Goal: Task Accomplishment & Management: Use online tool/utility

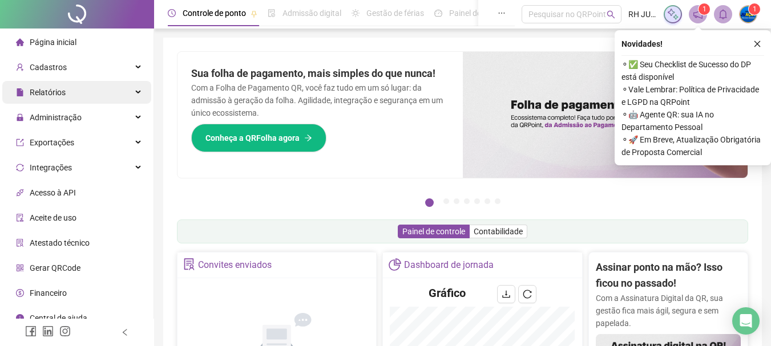
click at [91, 92] on div "Relatórios" at bounding box center [76, 92] width 149 height 23
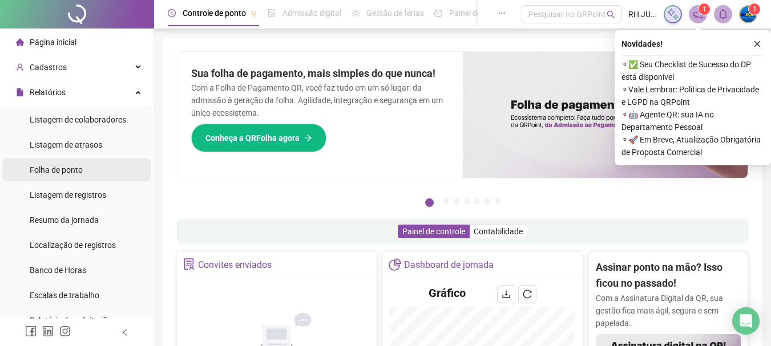
click at [83, 174] on span "Folha de ponto" at bounding box center [56, 169] width 53 height 9
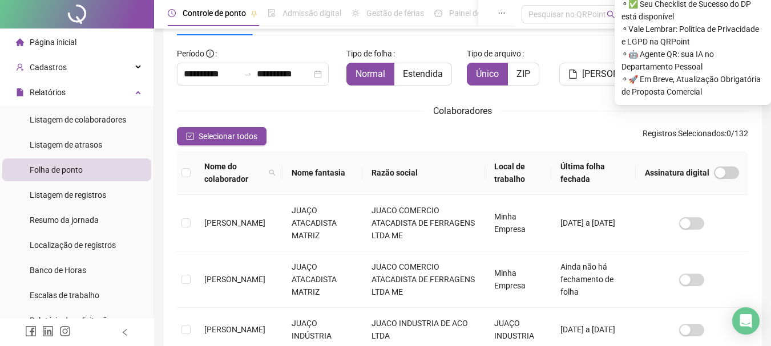
scroll to position [3, 0]
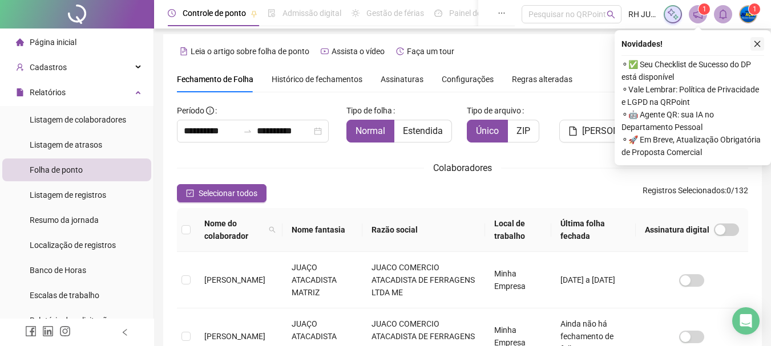
click at [760, 47] on icon "close" at bounding box center [757, 44] width 8 height 8
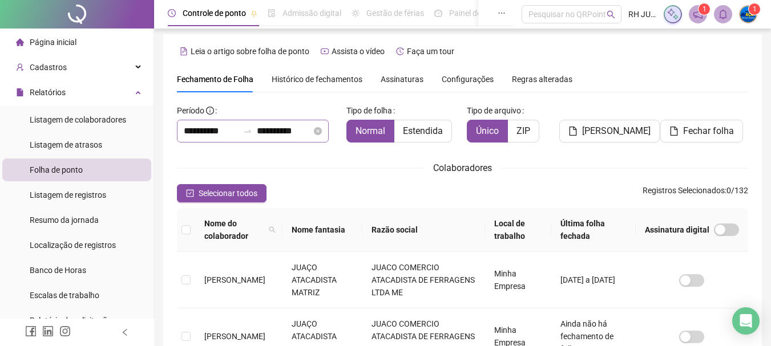
click at [251, 135] on icon "swap-right" at bounding box center [247, 131] width 9 height 9
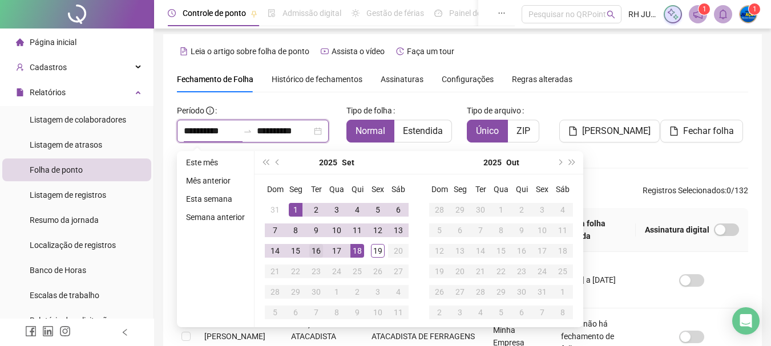
scroll to position [60, 0]
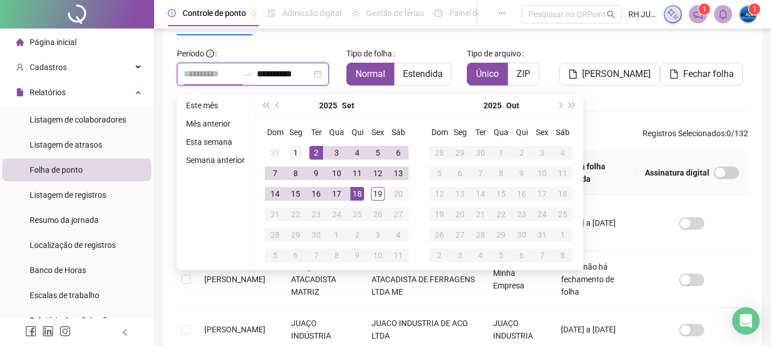
type input "**********"
click at [290, 148] on div "1" at bounding box center [296, 153] width 14 height 14
type input "**********"
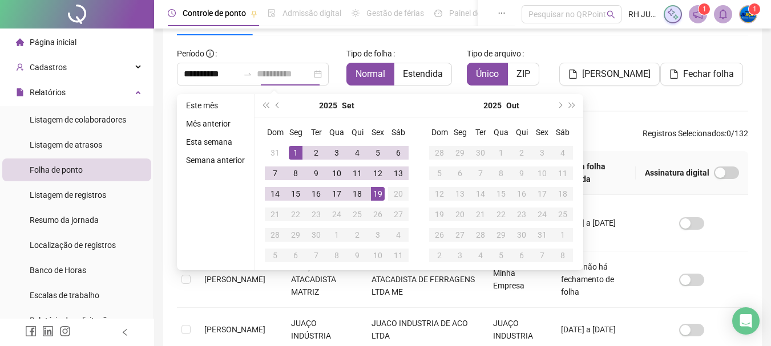
click at [373, 191] on div "19" at bounding box center [378, 194] width 14 height 14
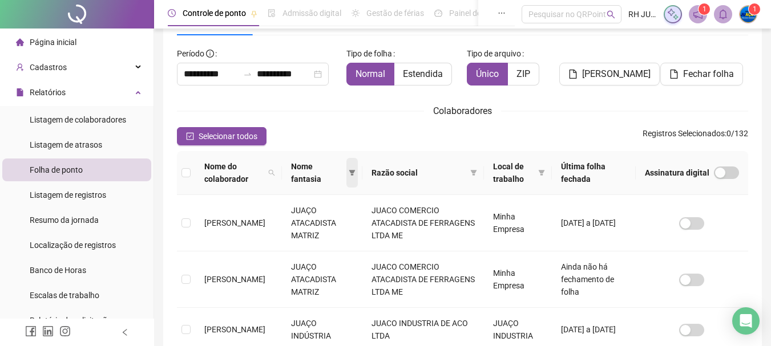
click at [355, 172] on icon "filter" at bounding box center [352, 173] width 6 height 6
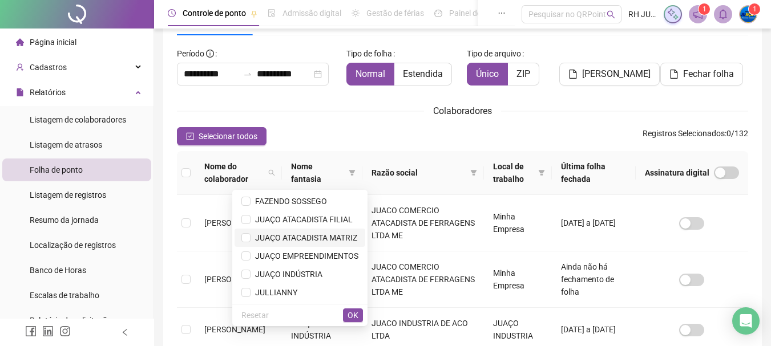
click at [347, 238] on span "JUAÇO ATACADISTA MATRIZ" at bounding box center [303, 237] width 107 height 9
click at [350, 315] on span "OK" at bounding box center [352, 315] width 11 height 13
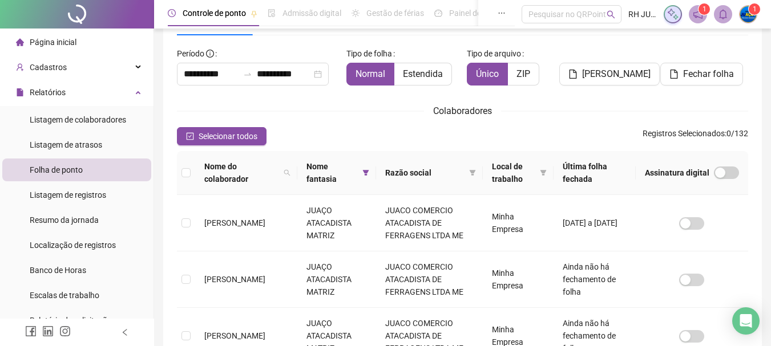
click at [191, 173] on th at bounding box center [186, 173] width 18 height 44
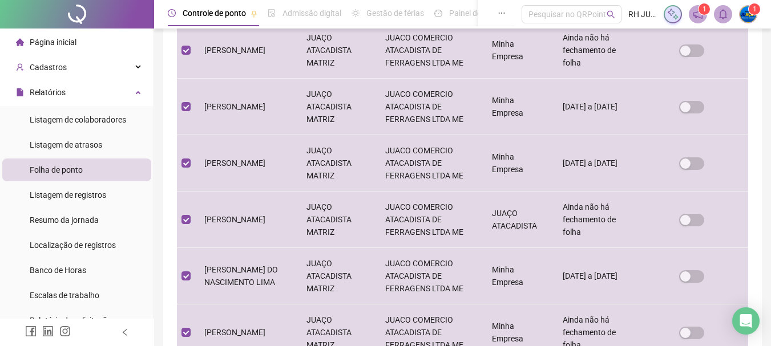
scroll to position [573, 0]
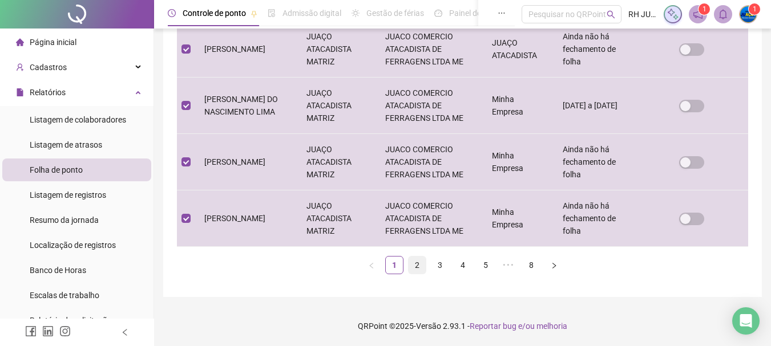
click at [412, 264] on link "2" at bounding box center [416, 265] width 17 height 17
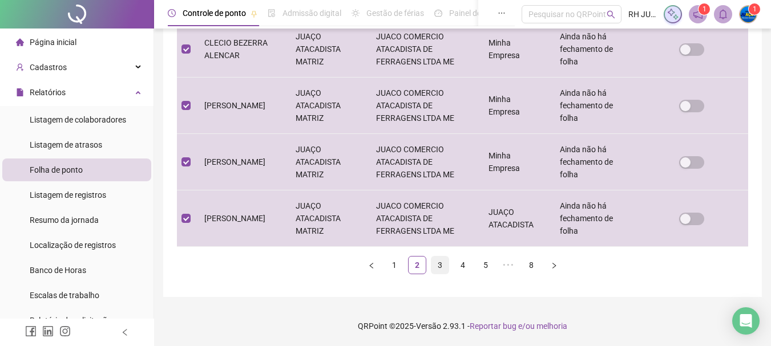
click at [435, 267] on link "3" at bounding box center [439, 265] width 17 height 17
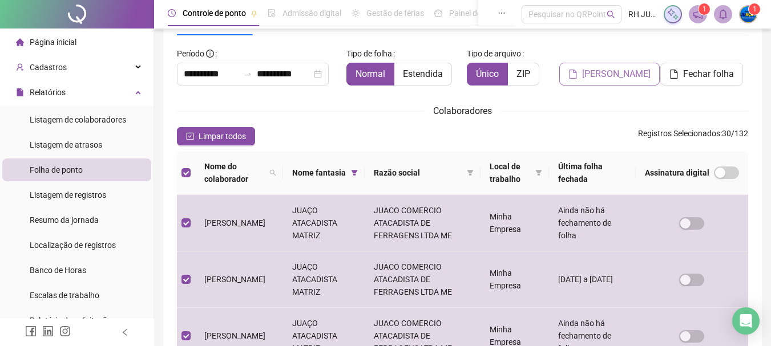
click at [632, 72] on span "[PERSON_NAME]" at bounding box center [616, 74] width 68 height 14
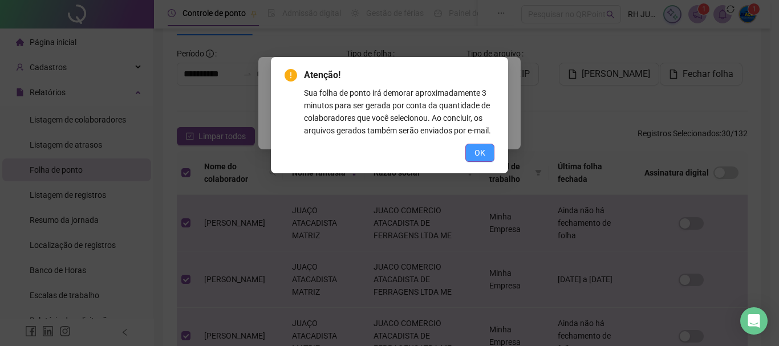
click at [490, 159] on button "OK" at bounding box center [480, 153] width 29 height 18
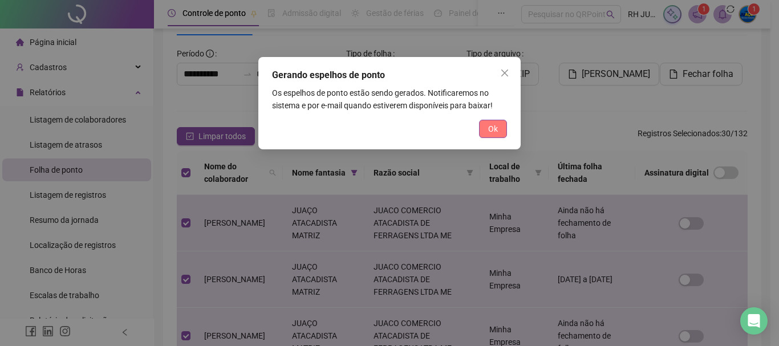
click at [494, 131] on span "Ok" at bounding box center [493, 129] width 10 height 13
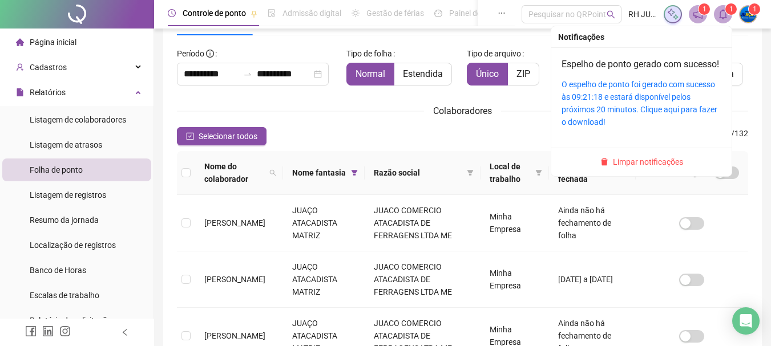
click at [721, 9] on span at bounding box center [723, 14] width 18 height 18
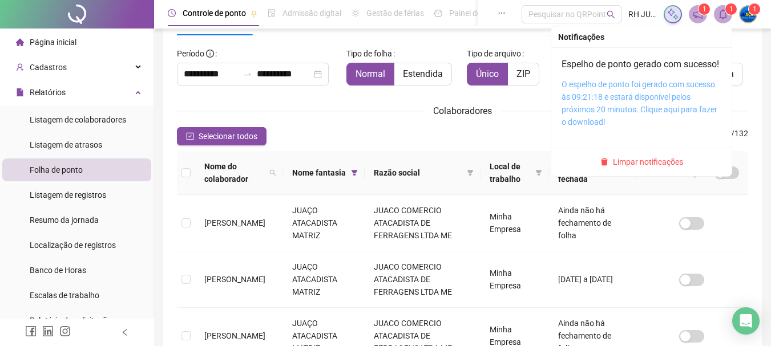
click at [646, 97] on link "O espelho de ponto foi gerado com sucesso às 09:21:18 e estará disponível pelos…" at bounding box center [639, 103] width 156 height 47
